Goal: Task Accomplishment & Management: Complete application form

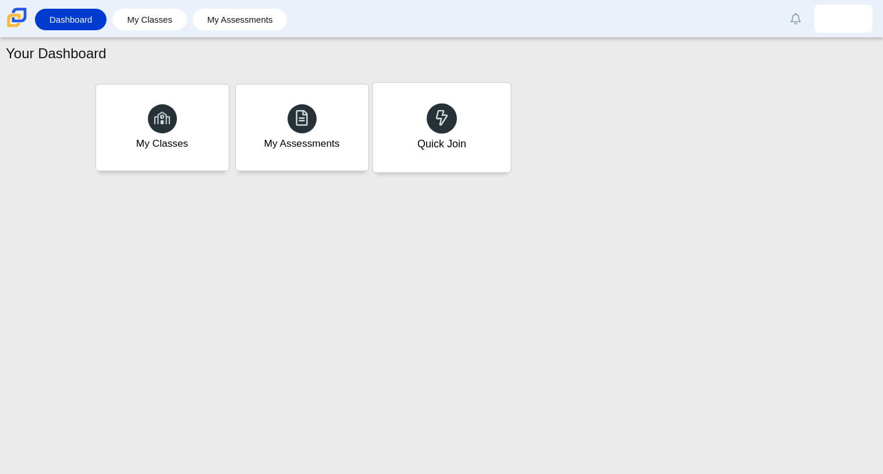
click at [451, 134] on div "Quick Join" at bounding box center [442, 128] width 138 height 90
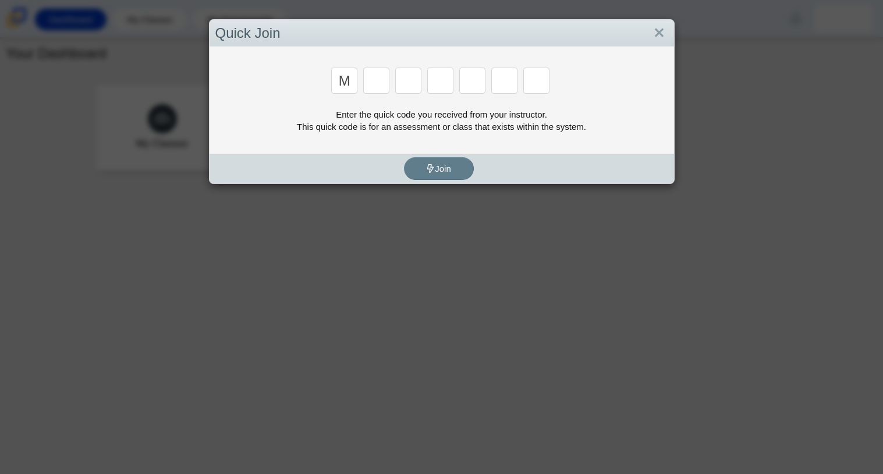
type input "m"
type input "7"
type input "e"
type input "3"
type input "e"
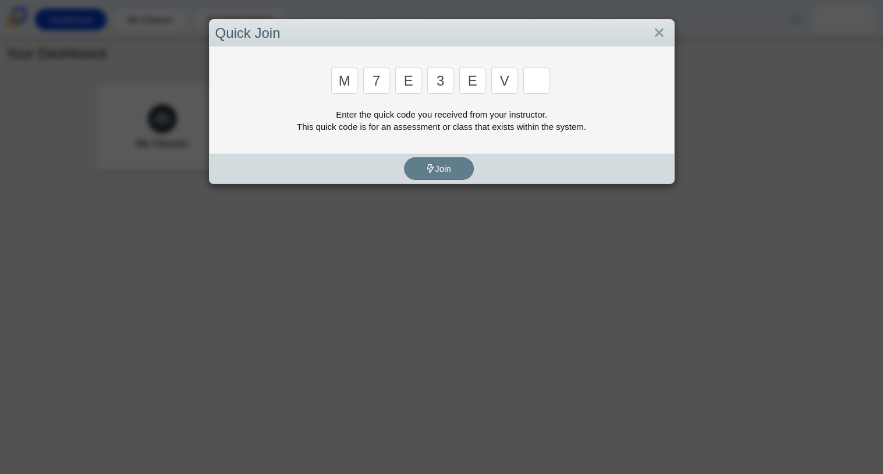
type input "v"
type input "w"
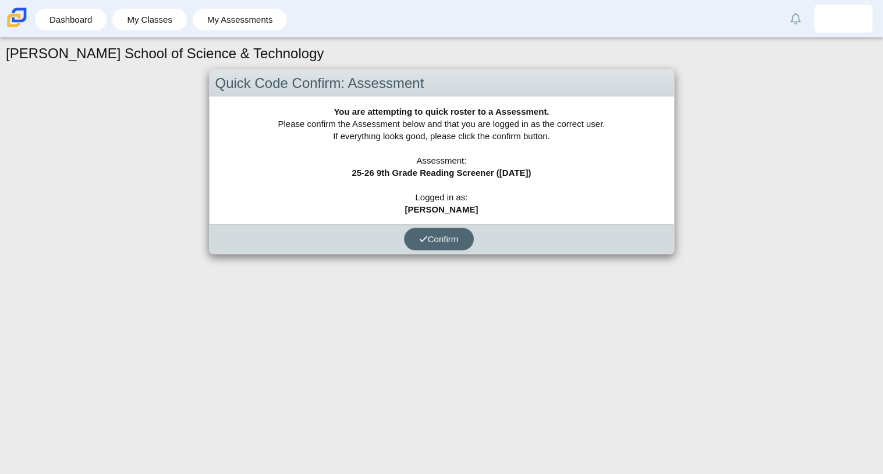
click at [446, 237] on span "Confirm" at bounding box center [439, 239] width 40 height 10
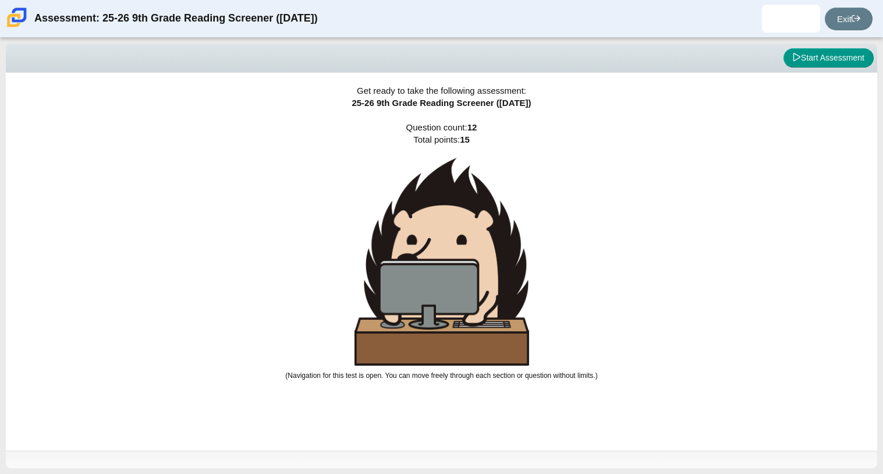
click at [471, 232] on img at bounding box center [441, 262] width 175 height 208
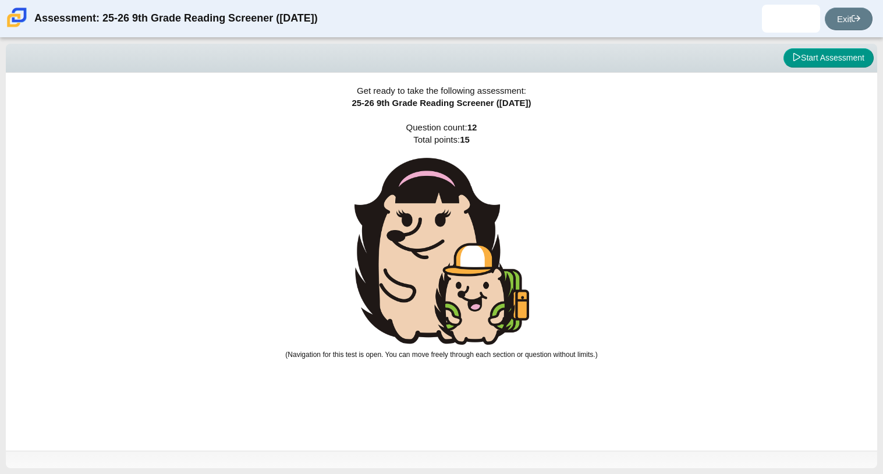
click at [471, 232] on img at bounding box center [441, 251] width 175 height 187
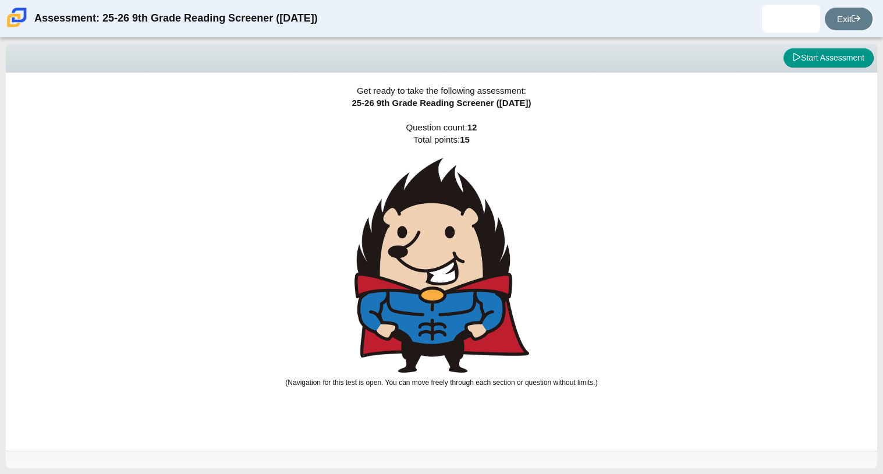
click at [471, 232] on img at bounding box center [441, 265] width 175 height 215
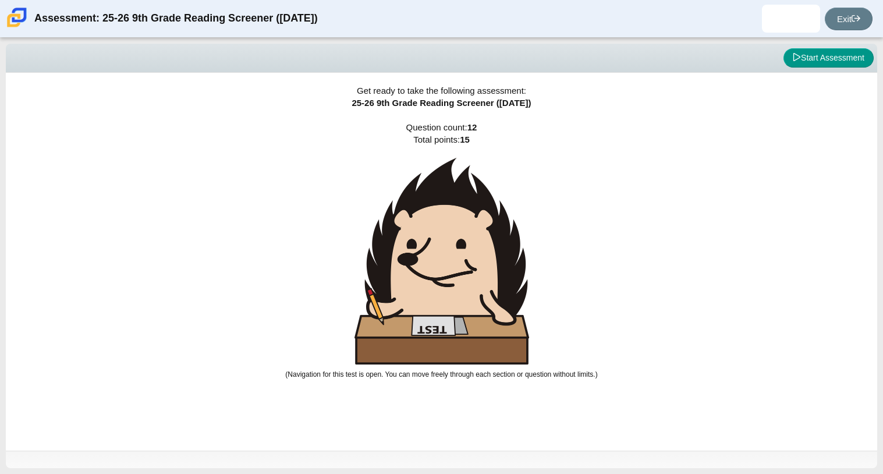
click at [471, 232] on img at bounding box center [441, 261] width 175 height 207
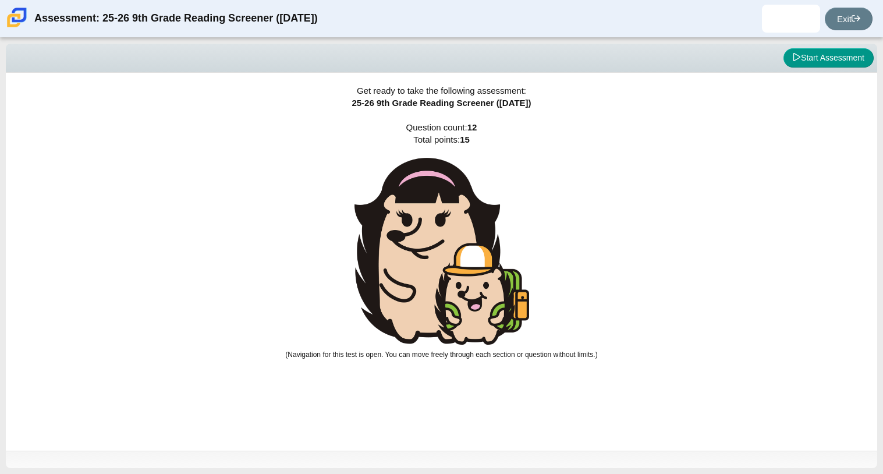
click at [471, 232] on img at bounding box center [441, 251] width 175 height 187
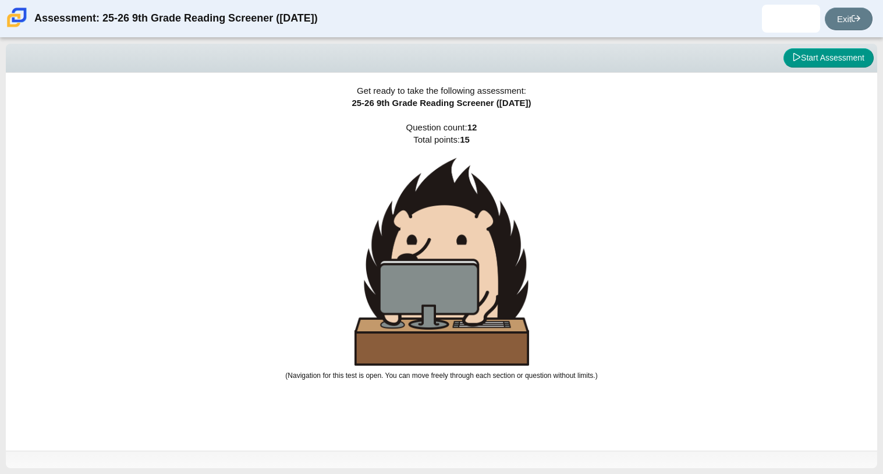
click at [471, 232] on img at bounding box center [441, 262] width 175 height 208
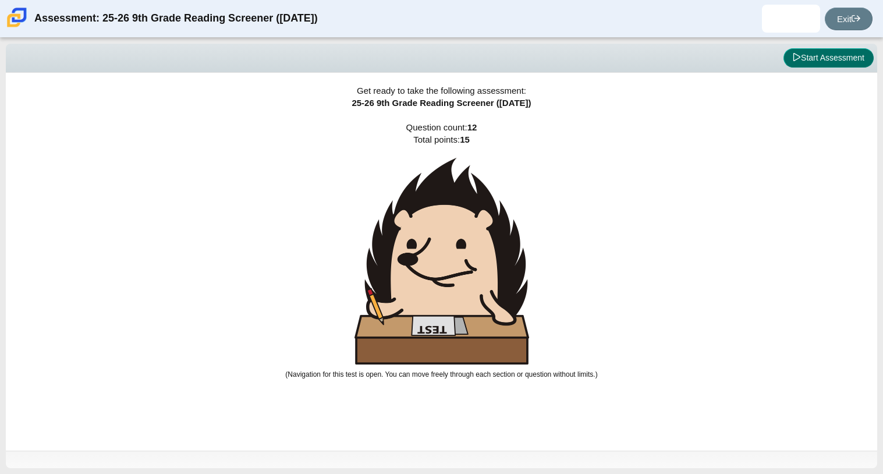
click at [803, 56] on button "Start Assessment" at bounding box center [828, 58] width 90 height 20
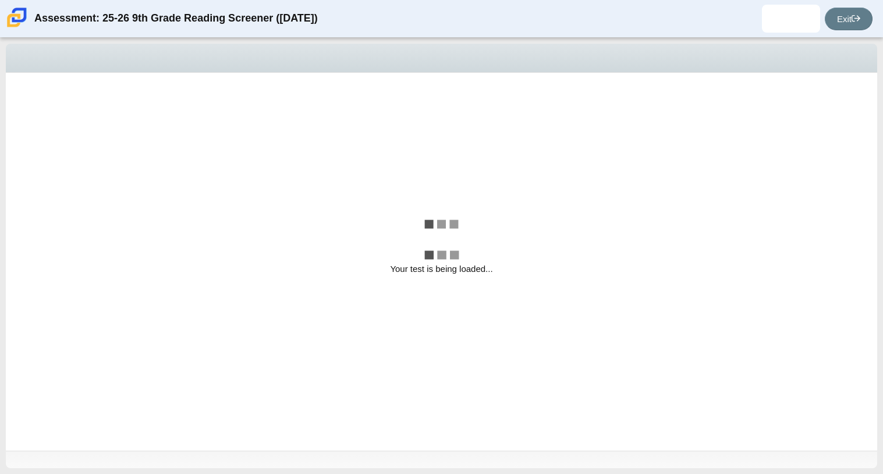
select select "ccc5b315-3c7c-471c-bf90-f22c8299c798"
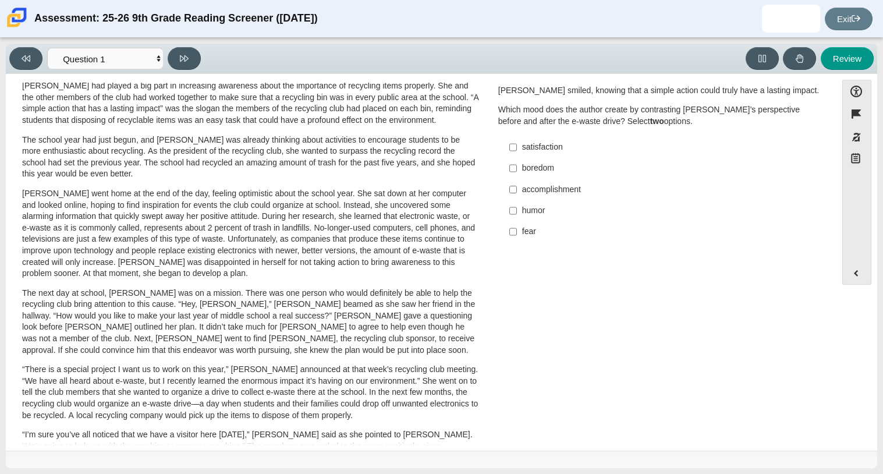
scroll to position [61, 0]
click at [515, 224] on label "fear fear" at bounding box center [661, 231] width 320 height 21
click at [515, 224] on input "fear fear" at bounding box center [513, 231] width 8 height 21
checkbox input "true"
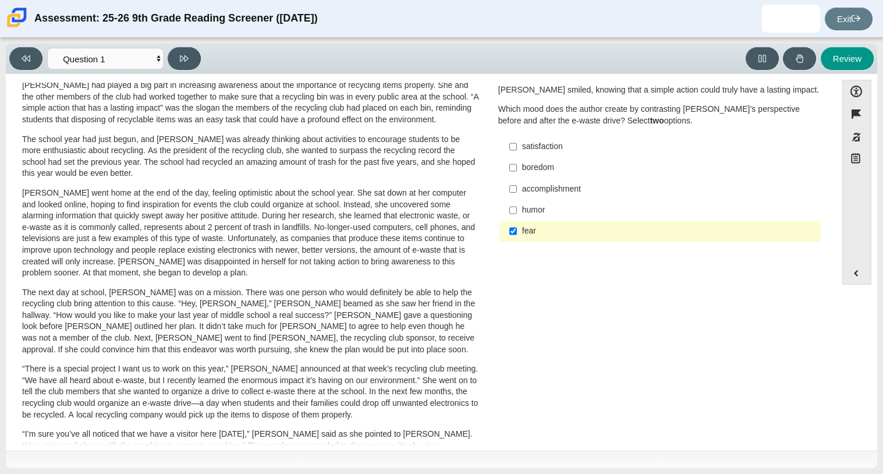
click at [552, 184] on div "accomplishment" at bounding box center [669, 189] width 294 height 12
click at [517, 184] on input "accomplishment accomplishment" at bounding box center [513, 188] width 8 height 21
checkbox input "true"
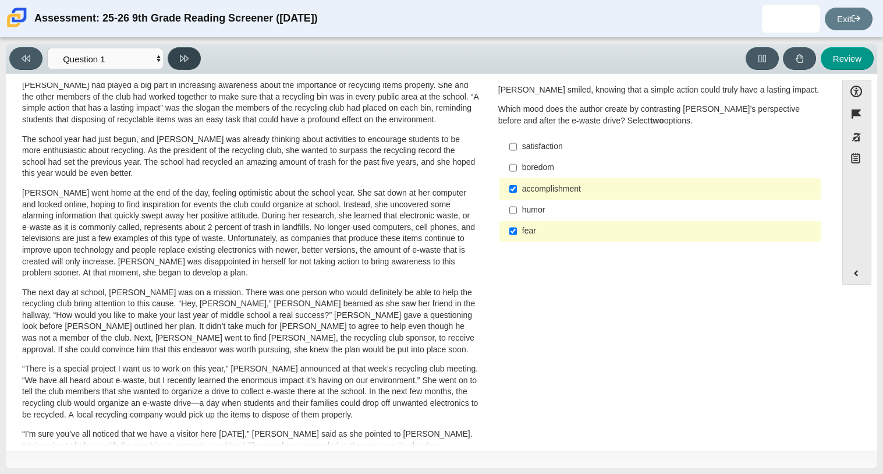
click at [188, 55] on icon at bounding box center [184, 58] width 9 height 9
select select "0ff64528-ffd7-428d-b192-babfaadd44e8"
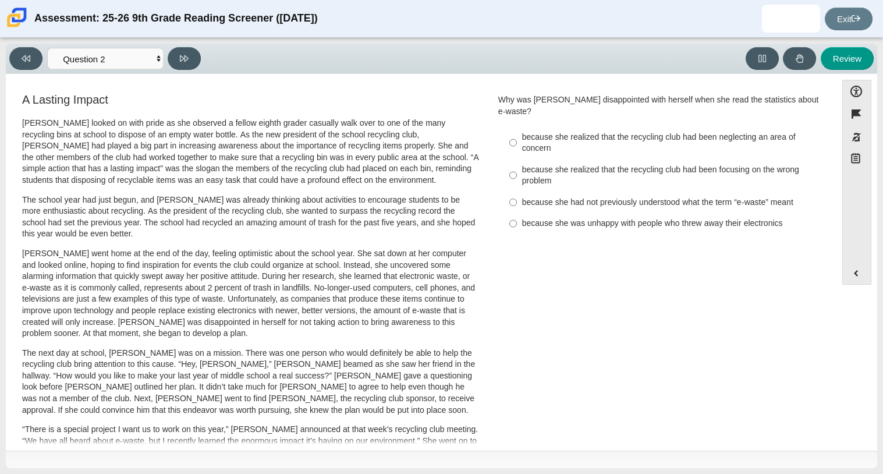
click at [765, 132] on div "because she realized that the recycling club had been neglecting an area of con…" at bounding box center [669, 143] width 294 height 23
click at [517, 129] on input "because she realized that the recycling club had been neglecting an area of con…" at bounding box center [513, 142] width 8 height 33
radio input "true"
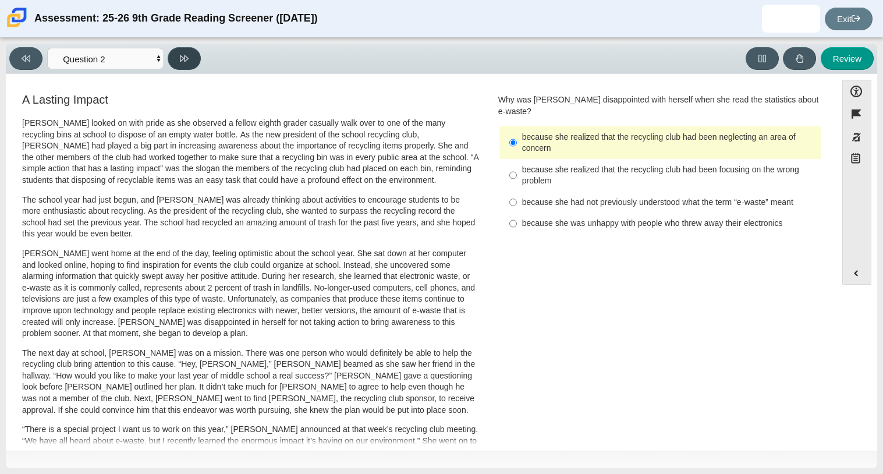
click at [171, 54] on button at bounding box center [184, 58] width 33 height 23
select select "7ce3d843-6974-4858-901c-1ff39630e843"
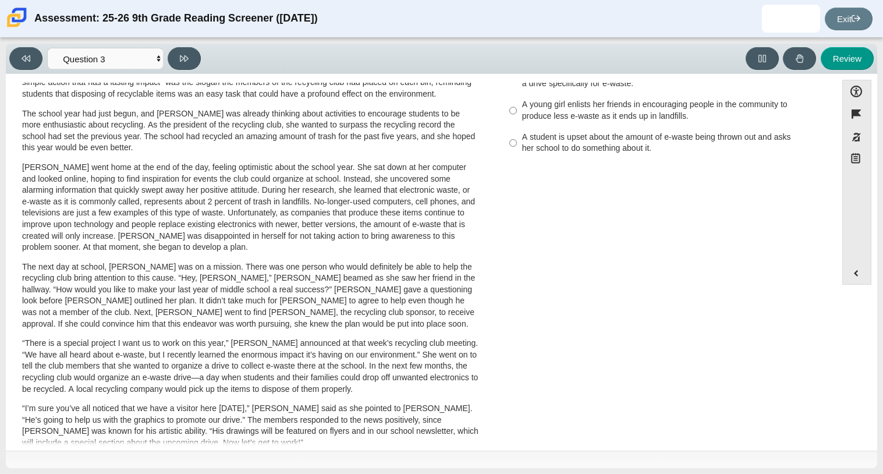
scroll to position [0, 0]
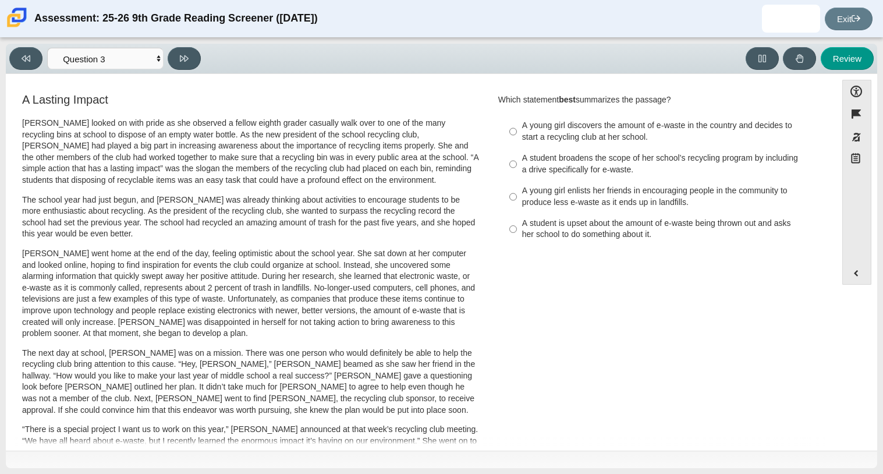
click at [563, 222] on div "A student is upset about the amount of e-waste being thrown out and asks her sc…" at bounding box center [669, 229] width 294 height 23
click at [517, 222] on input "A student is upset about the amount of e-waste being thrown out and asks her sc…" at bounding box center [513, 229] width 8 height 33
radio input "true"
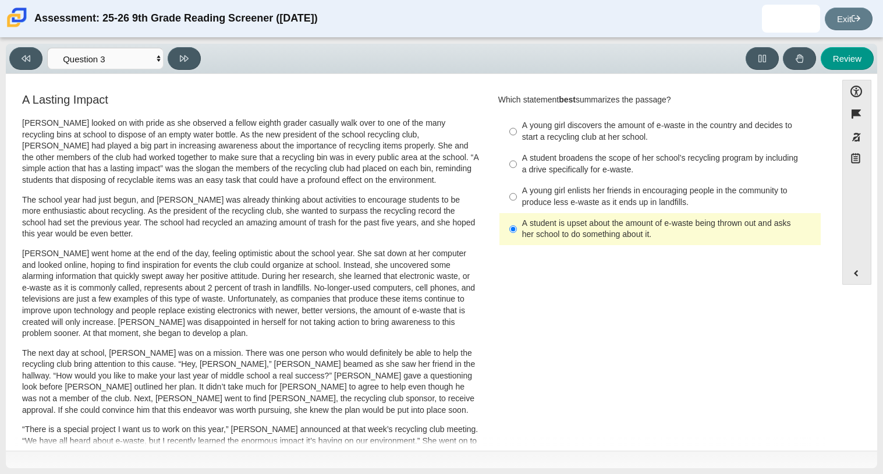
click at [543, 159] on div "A student broadens the scope of her school’s recycling program by including a d…" at bounding box center [669, 163] width 294 height 23
click at [517, 159] on input "A student broadens the scope of her school’s recycling program by including a d…" at bounding box center [513, 164] width 8 height 33
radio input "true"
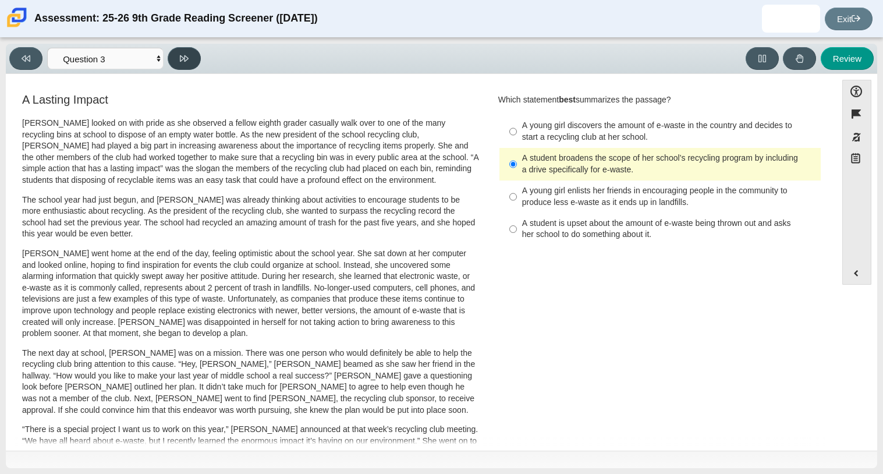
click at [180, 62] on icon at bounding box center [184, 58] width 9 height 9
select select "ca9ea0f1-49c5-4bd1-83b0-472c18652b42"
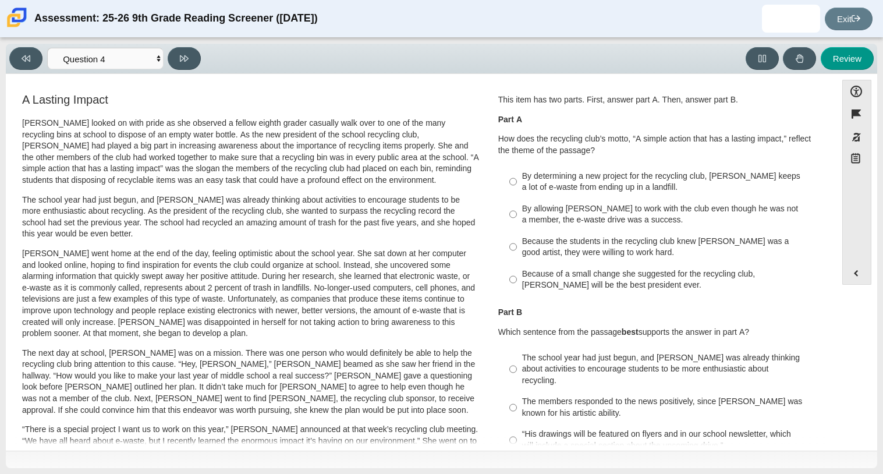
click at [589, 284] on div "Because of a small change she suggested for the recycling club, [PERSON_NAME] w…" at bounding box center [669, 279] width 294 height 23
click at [517, 284] on input "Because of a small change she suggested for the recycling club, [PERSON_NAME] w…" at bounding box center [513, 279] width 8 height 33
radio input "true"
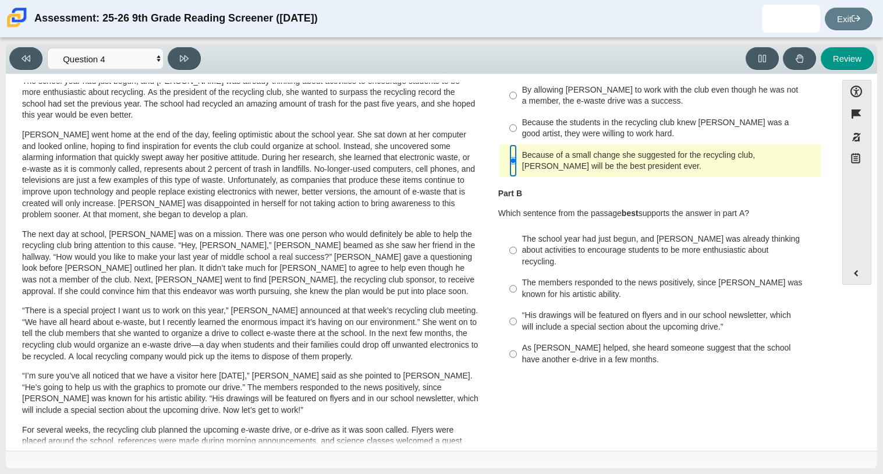
scroll to position [119, 0]
click at [613, 351] on div "As [PERSON_NAME] helped, she heard someone suggest that the school have another…" at bounding box center [669, 353] width 294 height 23
click at [517, 351] on input "As [PERSON_NAME] helped, she heard someone suggest that the school have another…" at bounding box center [513, 353] width 8 height 33
radio input "true"
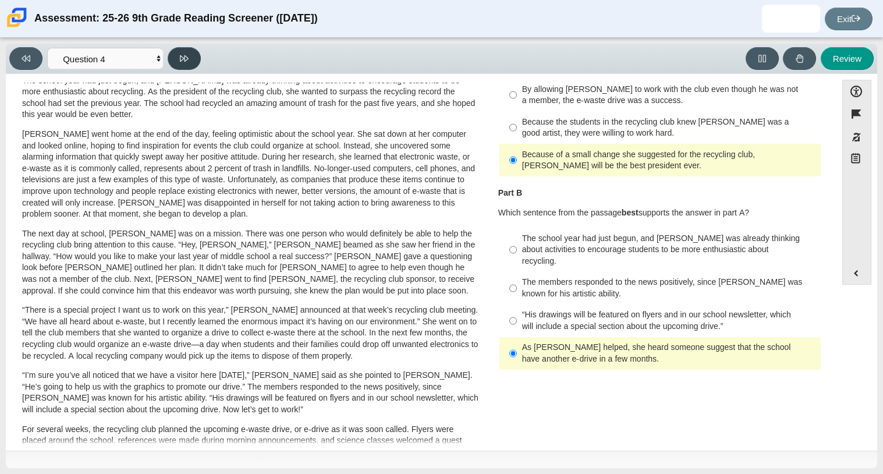
click at [196, 54] on button at bounding box center [184, 58] width 33 height 23
select select "e41f1a79-e29f-4095-8030-a53364015bed"
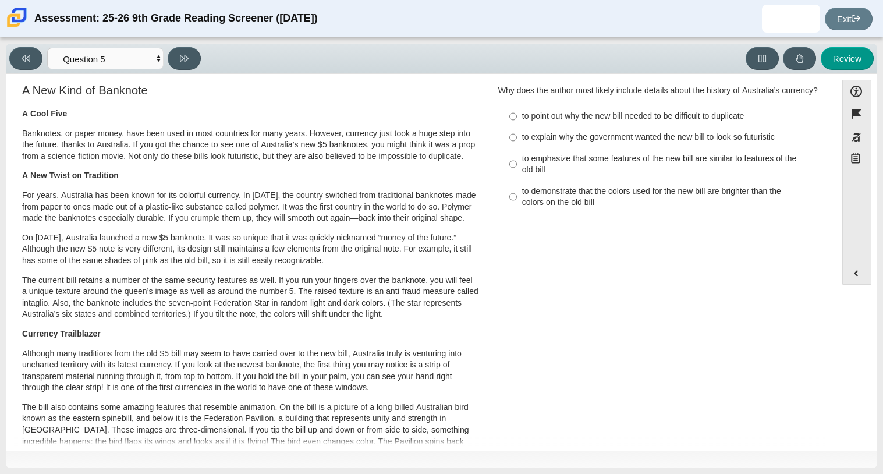
scroll to position [0, 0]
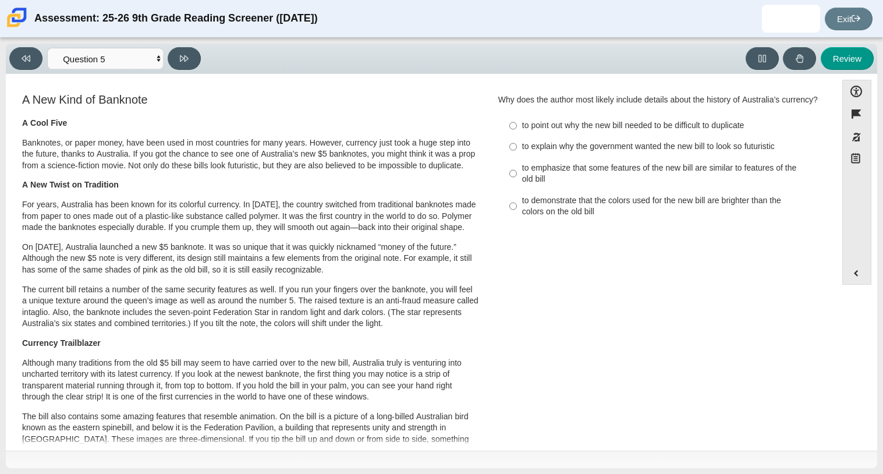
click at [614, 176] on div "to emphasize that some features of the new bill are similar to features of the …" at bounding box center [669, 173] width 294 height 23
click at [517, 176] on input "to emphasize that some features of the new bill are similar to features of the …" at bounding box center [513, 173] width 8 height 33
radio input "true"
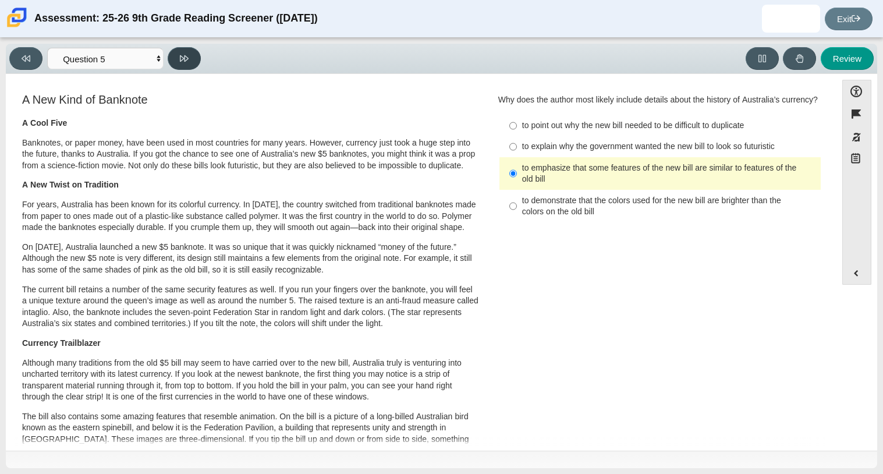
click at [185, 61] on icon at bounding box center [184, 58] width 9 height 9
select select "69146e31-7b3d-4a3e-9ce6-f30c24342ae0"
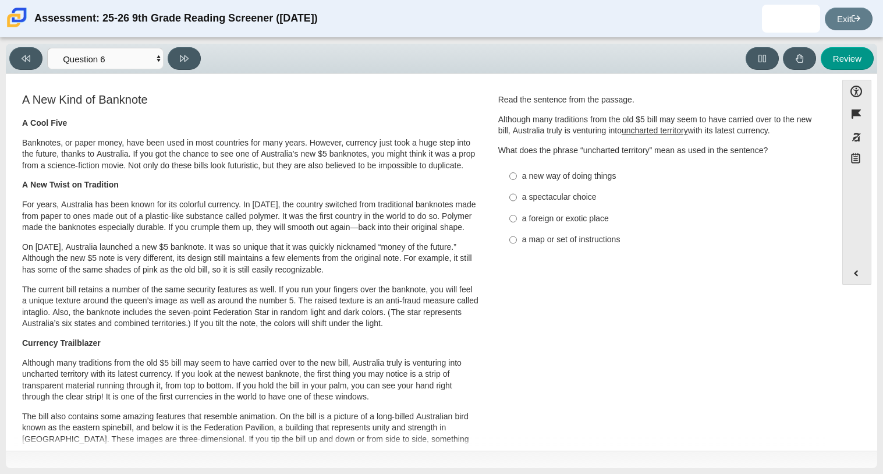
click at [549, 179] on div "a new way of doing things" at bounding box center [669, 177] width 294 height 12
click at [517, 179] on input "a new way of doing things a new way of doing things" at bounding box center [513, 175] width 8 height 21
radio input "true"
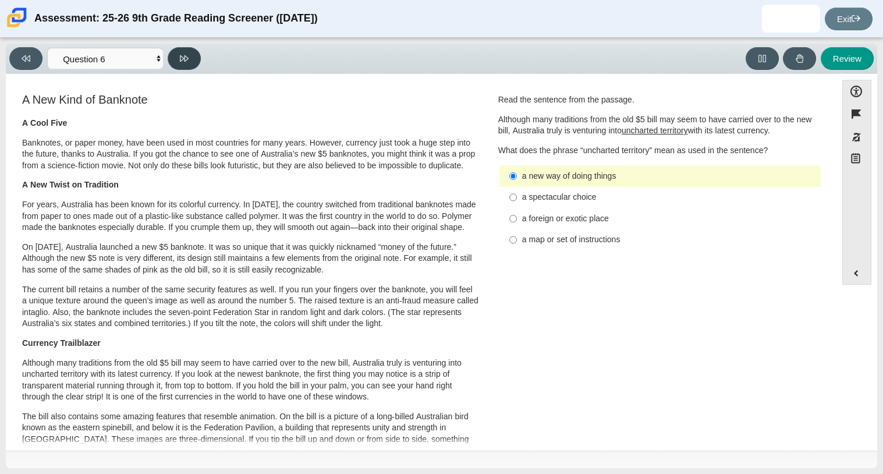
click at [178, 52] on button at bounding box center [184, 58] width 33 height 23
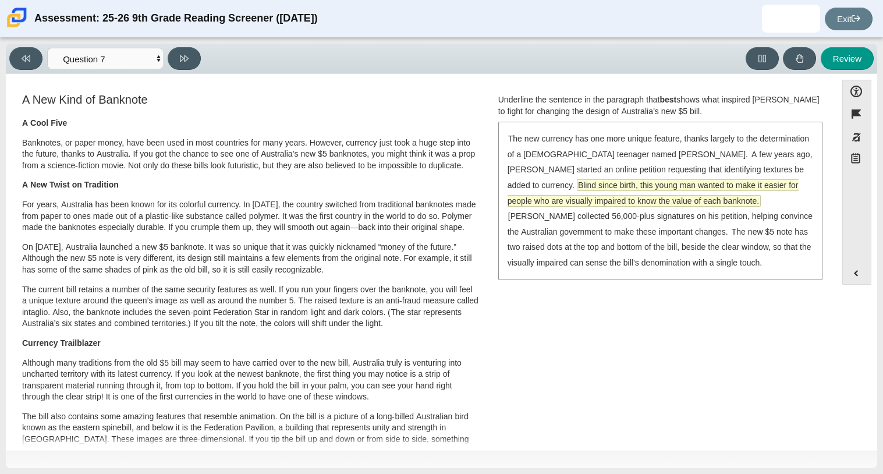
click at [562, 201] on span "Blind since birth, this young man wanted to make it easier for people who are v…" at bounding box center [653, 193] width 291 height 26
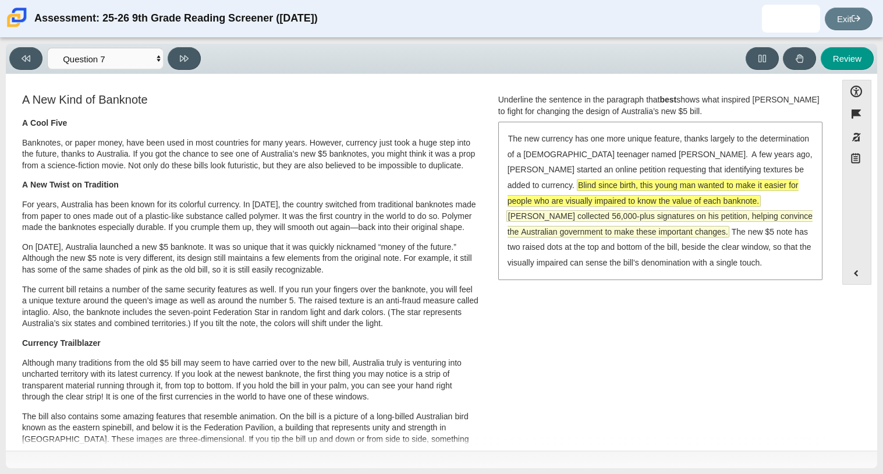
click at [561, 229] on span "[PERSON_NAME] collected 56,000-plus signatures on his petition, helping convinc…" at bounding box center [660, 224] width 305 height 26
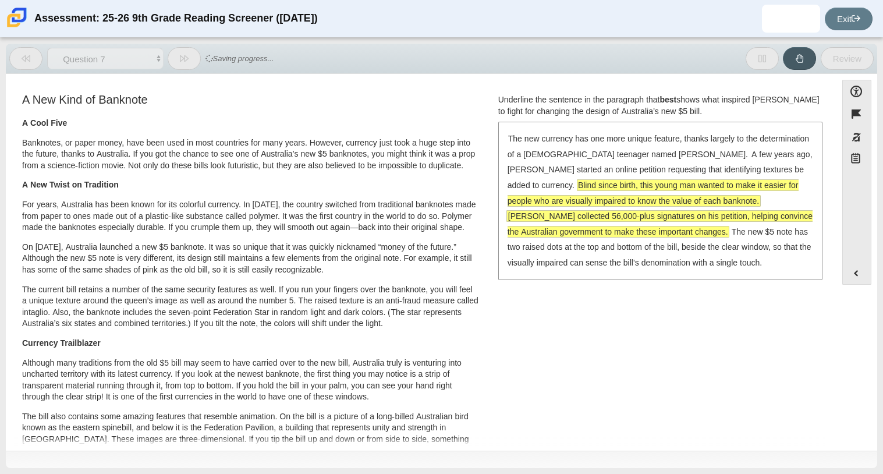
click at [561, 229] on span "[PERSON_NAME] collected 56,000-plus signatures on his petition, helping convinc…" at bounding box center [660, 224] width 305 height 26
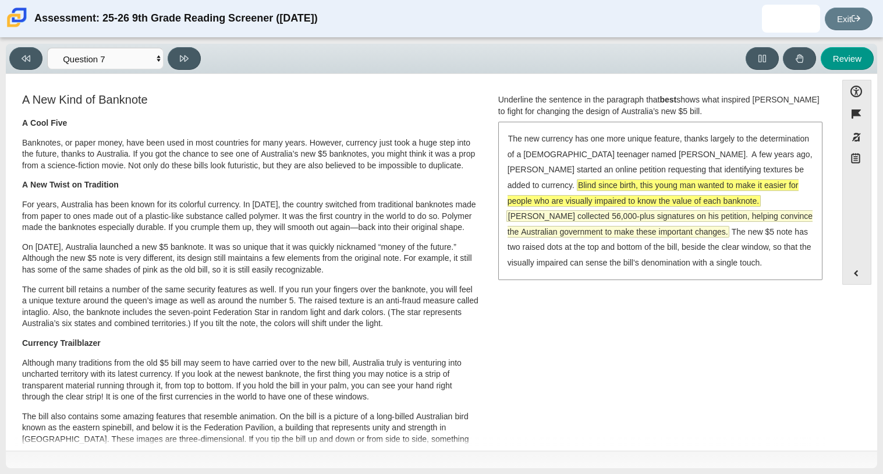
click at [565, 229] on span "[PERSON_NAME] collected 56,000-plus signatures on his petition, helping convinc…" at bounding box center [660, 224] width 305 height 26
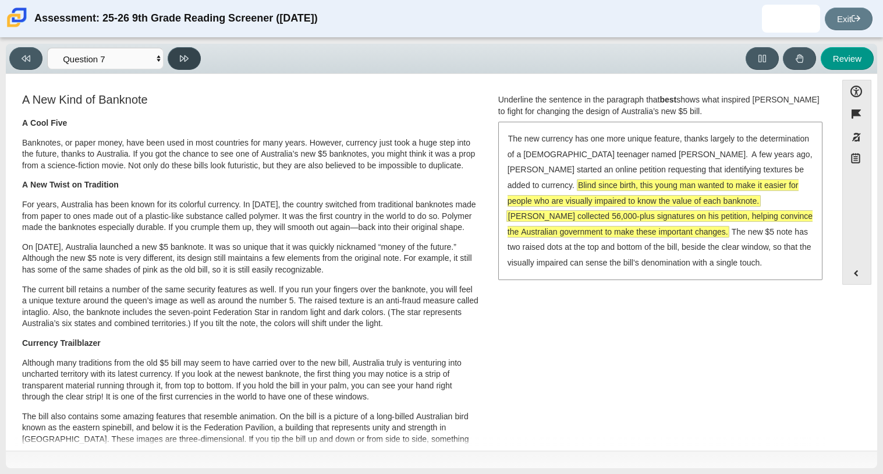
click at [187, 54] on icon at bounding box center [184, 58] width 9 height 9
select select "ea8338c2-a6a3-418e-a305-2b963b54a290"
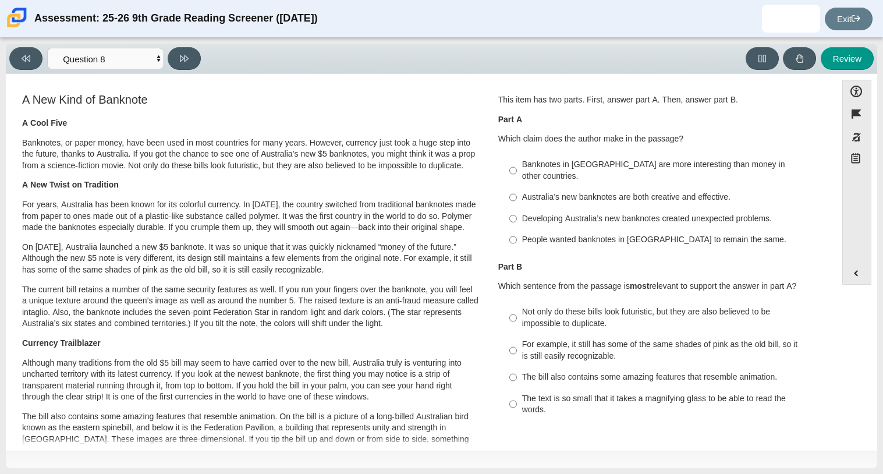
click at [523, 159] on div "Banknotes in [GEOGRAPHIC_DATA] are more interesting than money in other countri…" at bounding box center [669, 170] width 294 height 23
click at [517, 158] on input "Banknotes in [GEOGRAPHIC_DATA] are more interesting than money in other countri…" at bounding box center [513, 170] width 8 height 33
radio input "true"
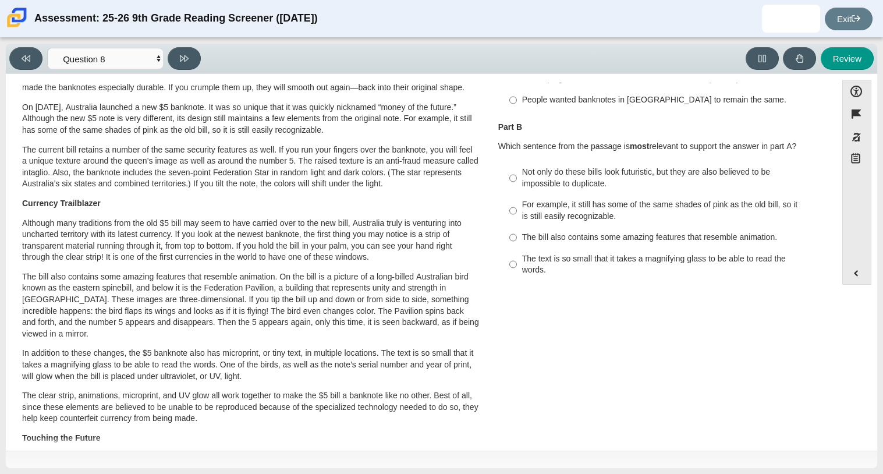
scroll to position [149, 0]
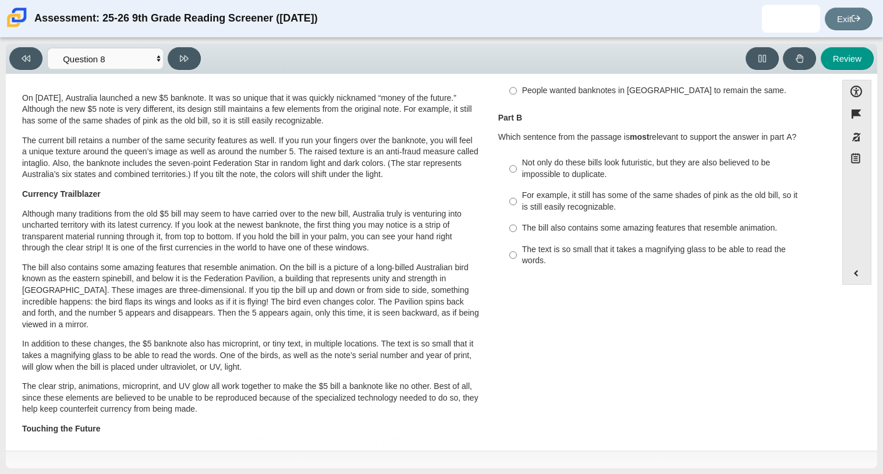
click at [575, 157] on div "Not only do these bills look futuristic, but they are also believed to be impos…" at bounding box center [669, 168] width 294 height 23
click at [517, 152] on input "Not only do these bills look futuristic, but they are also believed to be impos…" at bounding box center [513, 168] width 8 height 33
radio input "true"
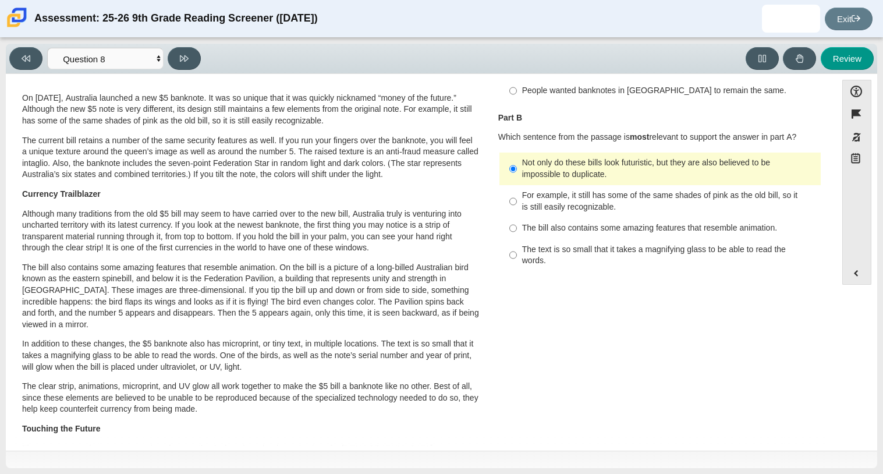
click at [198, 66] on div "Viewing Question 8 of 12 in Pacing Mode Questions Question 1 Question 2 Questio…" at bounding box center [107, 58] width 196 height 23
click at [183, 61] on icon at bounding box center [184, 58] width 9 height 9
select select "89f058d6-b15c-4ef5-a4b3-fdaffb8868b6"
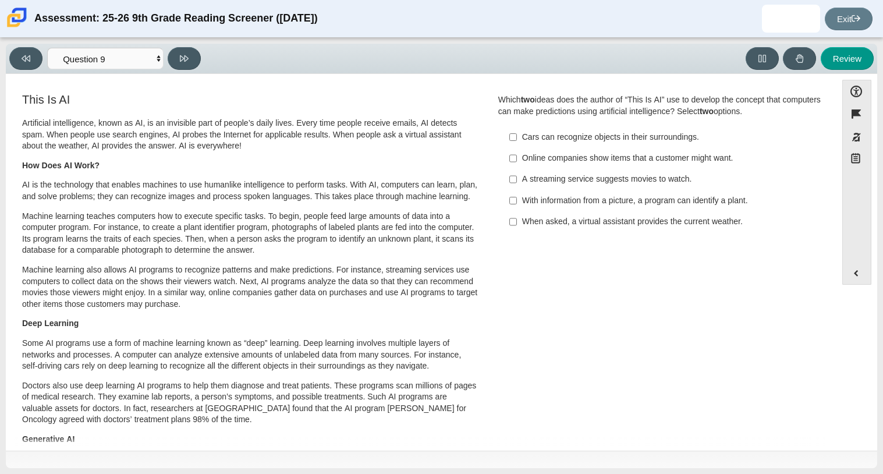
click at [632, 207] on label "With information from a picture, a program can identify a plant. With informati…" at bounding box center [661, 200] width 320 height 21
click at [517, 207] on input "With information from a picture, a program can identify a plant. With informati…" at bounding box center [513, 200] width 8 height 21
checkbox input "true"
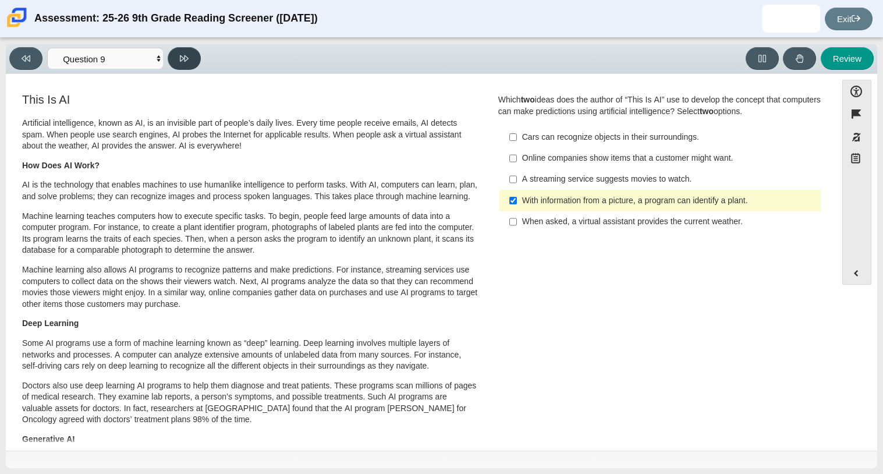
click at [187, 51] on button at bounding box center [184, 58] width 33 height 23
select select "cdf3c14e-a918-44d1-9b63-3db0fa81641e"
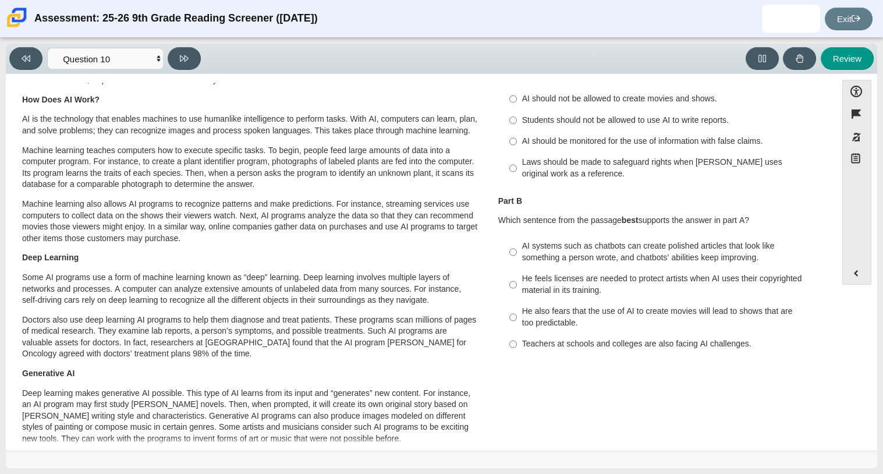
scroll to position [66, 0]
click at [538, 159] on div "Laws should be made to safeguard rights when [PERSON_NAME] uses original work a…" at bounding box center [669, 167] width 294 height 23
click at [517, 159] on input "Laws should be made to safeguard rights when [PERSON_NAME] uses original work a…" at bounding box center [513, 167] width 8 height 33
radio input "true"
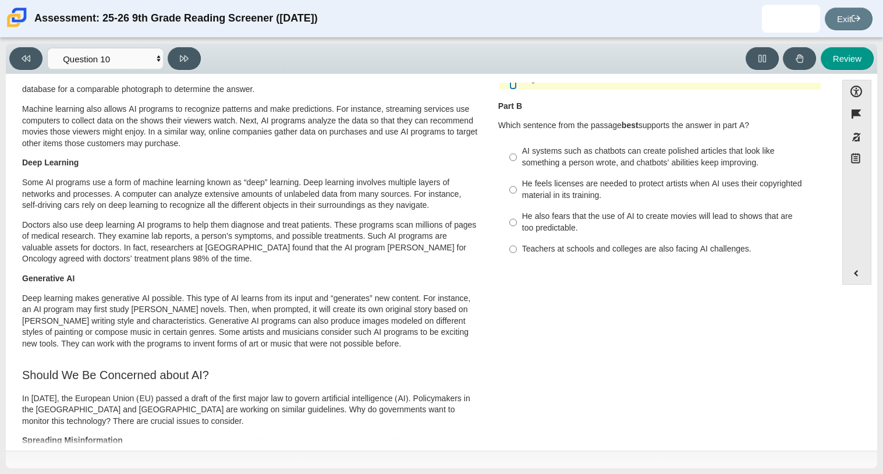
scroll to position [165, 0]
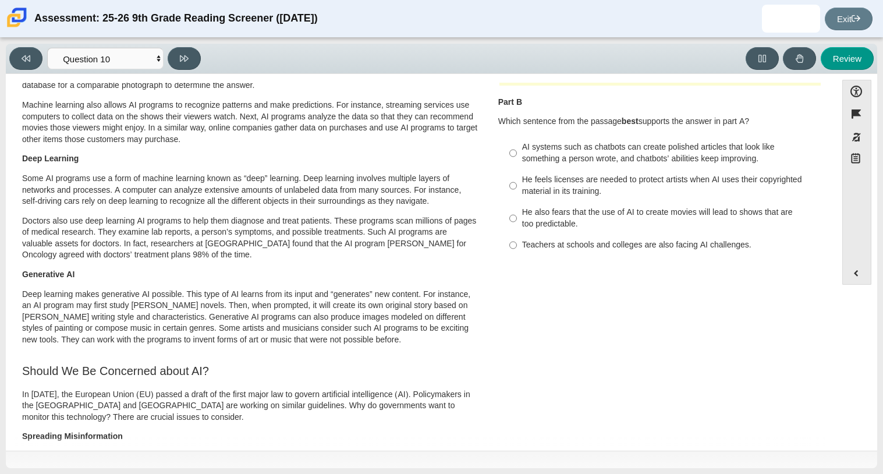
click at [657, 245] on div "Teachers at schools and colleges are also facing AI challenges." at bounding box center [669, 245] width 294 height 12
click at [517, 245] on input "Teachers at schools and colleges are also facing AI challenges. Teachers at sch…" at bounding box center [513, 245] width 8 height 21
radio input "true"
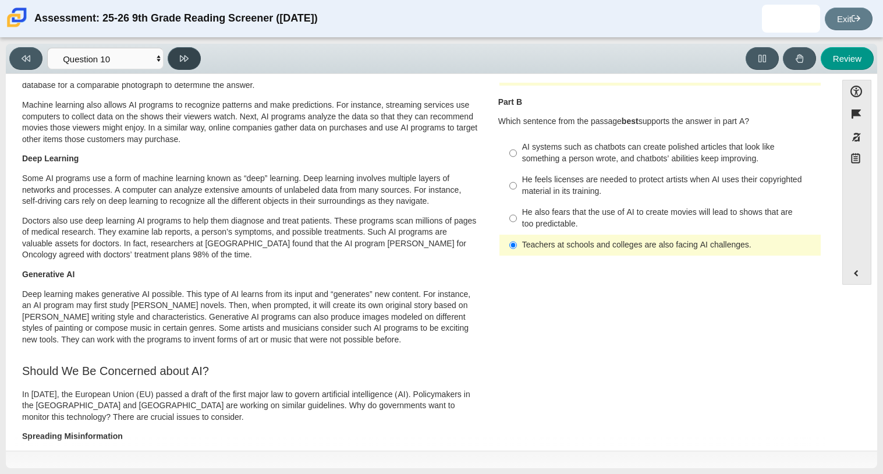
click at [178, 61] on button at bounding box center [184, 58] width 33 height 23
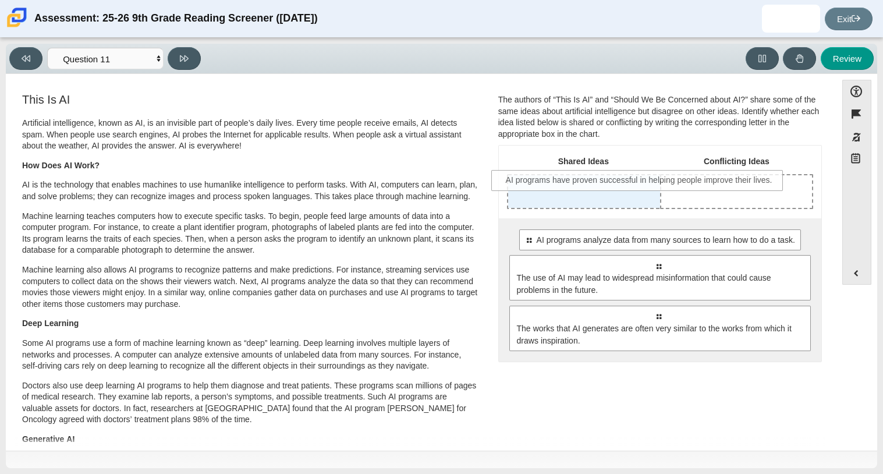
drag, startPoint x: 546, startPoint y: 236, endPoint x: 532, endPoint y: 182, distance: 56.5
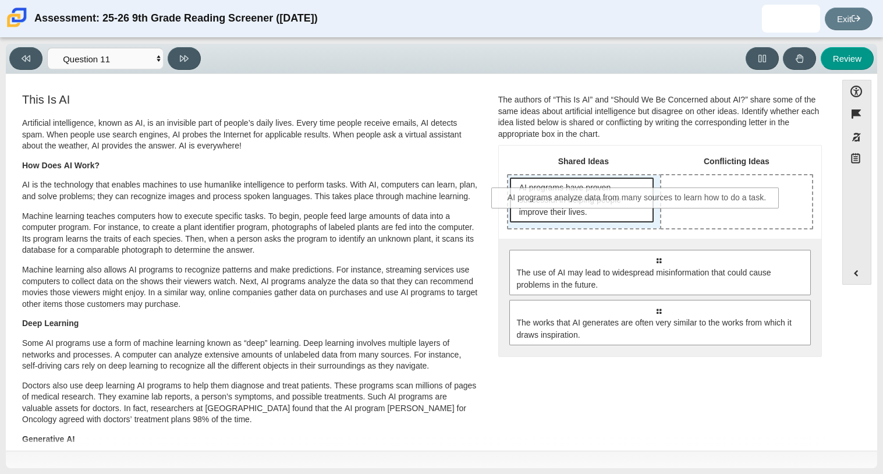
drag, startPoint x: 567, startPoint y: 260, endPoint x: 547, endPoint y: 197, distance: 65.5
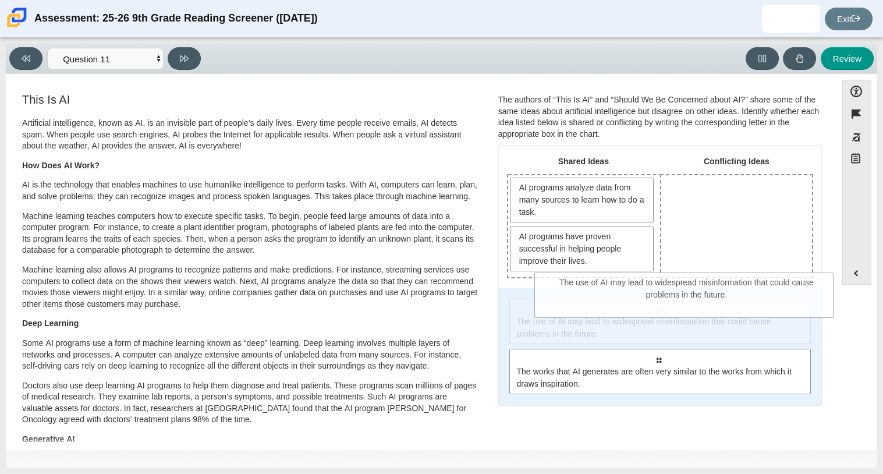
drag, startPoint x: 592, startPoint y: 335, endPoint x: 672, endPoint y: 254, distance: 113.2
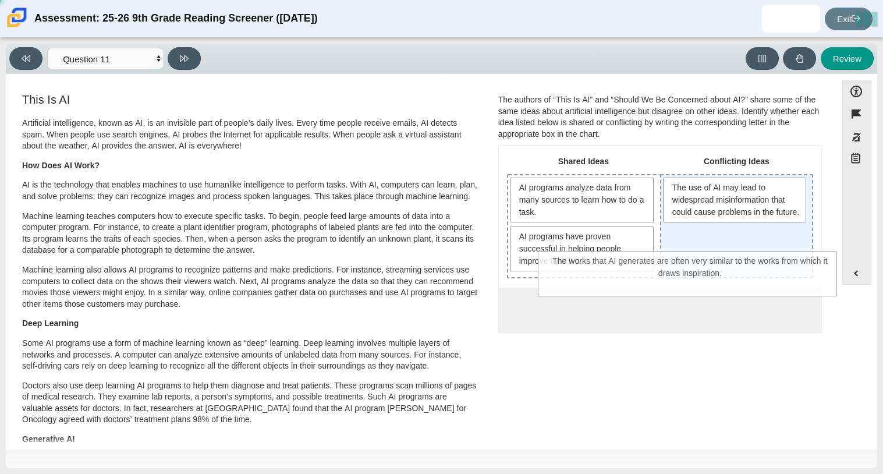
drag, startPoint x: 650, startPoint y: 309, endPoint x: 682, endPoint y: 261, distance: 57.5
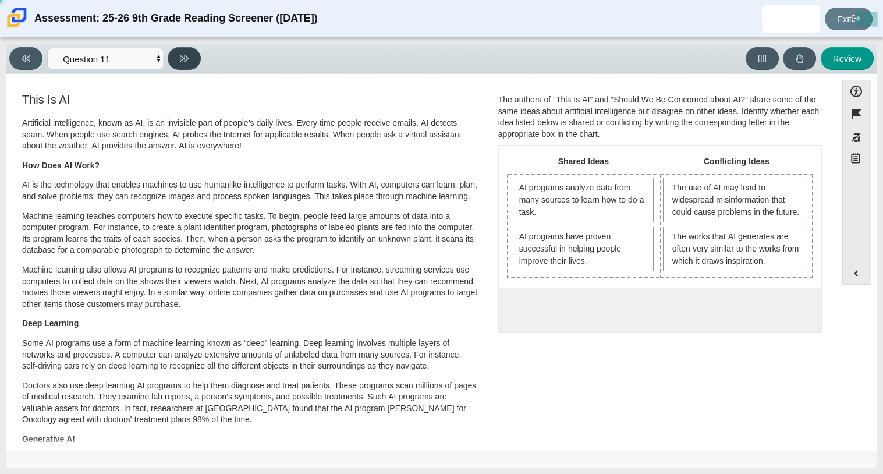
click at [178, 65] on button at bounding box center [184, 58] width 33 height 23
select select "c3effed4-44ce-4a19-bd96-1787f34e9b4c"
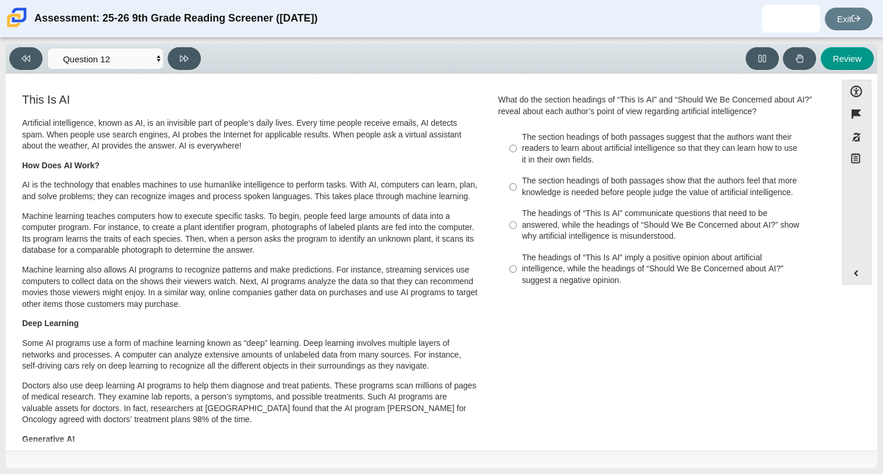
click at [551, 206] on label "The headings of “This Is AI” communicate questions that need to be answered, wh…" at bounding box center [661, 225] width 320 height 44
click at [517, 206] on input "The headings of “This Is AI” communicate questions that need to be answered, wh…" at bounding box center [513, 225] width 8 height 44
radio input "true"
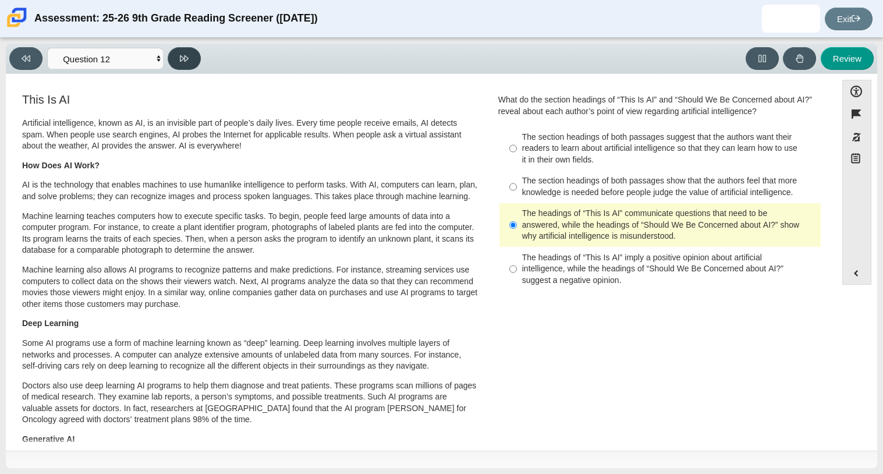
click at [194, 54] on button at bounding box center [184, 58] width 33 height 23
select select "review"
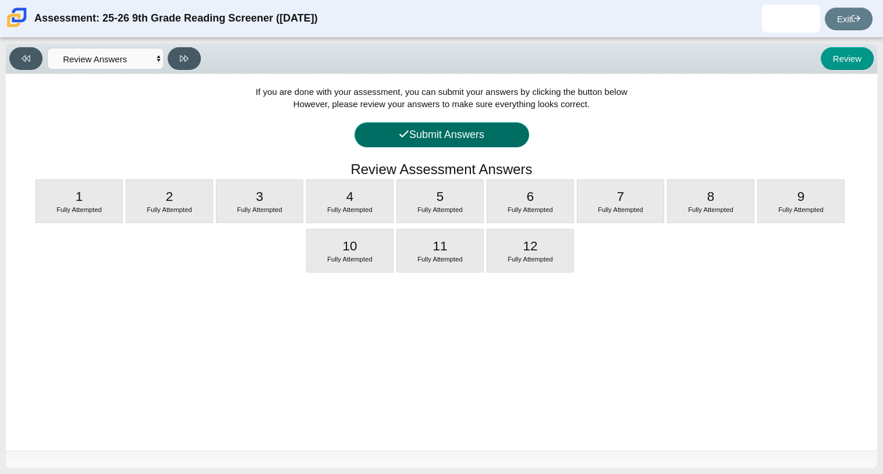
click at [455, 136] on button "Submit Answers" at bounding box center [441, 134] width 175 height 25
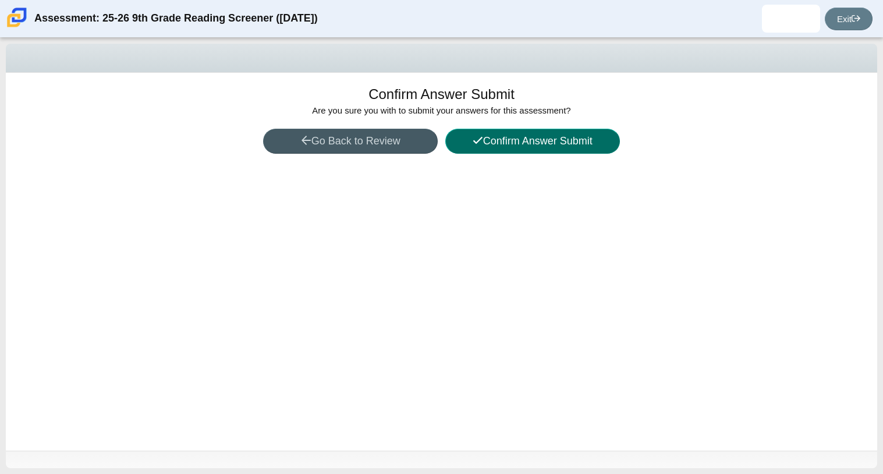
click at [474, 136] on icon at bounding box center [478, 140] width 10 height 10
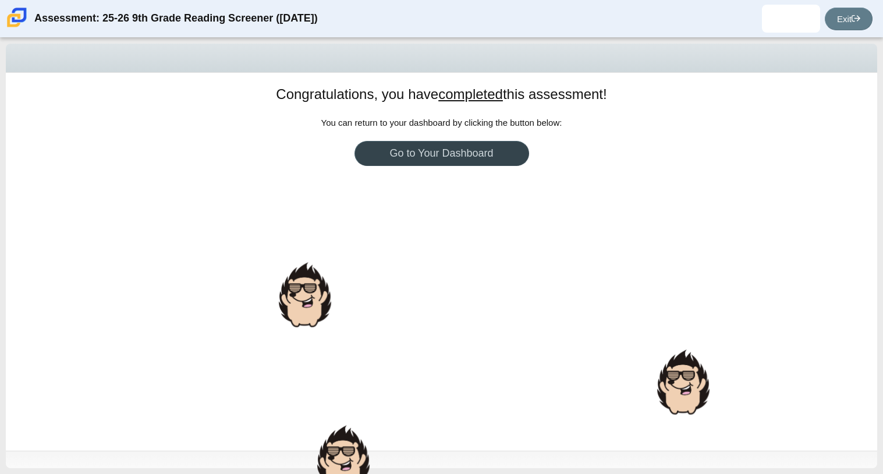
click at [472, 149] on link "Go to Your Dashboard" at bounding box center [441, 153] width 175 height 25
